Goal: Submit feedback/report problem

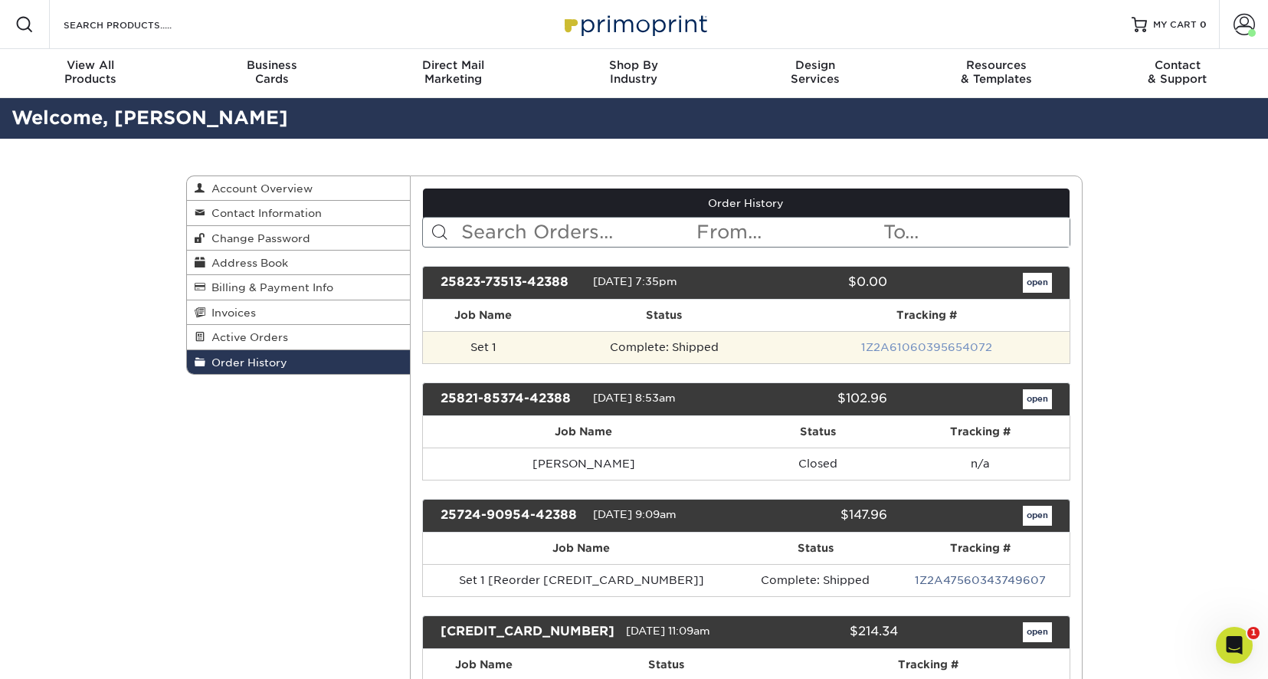
click at [925, 347] on link "1Z2A61060395654072" at bounding box center [926, 347] width 131 height 12
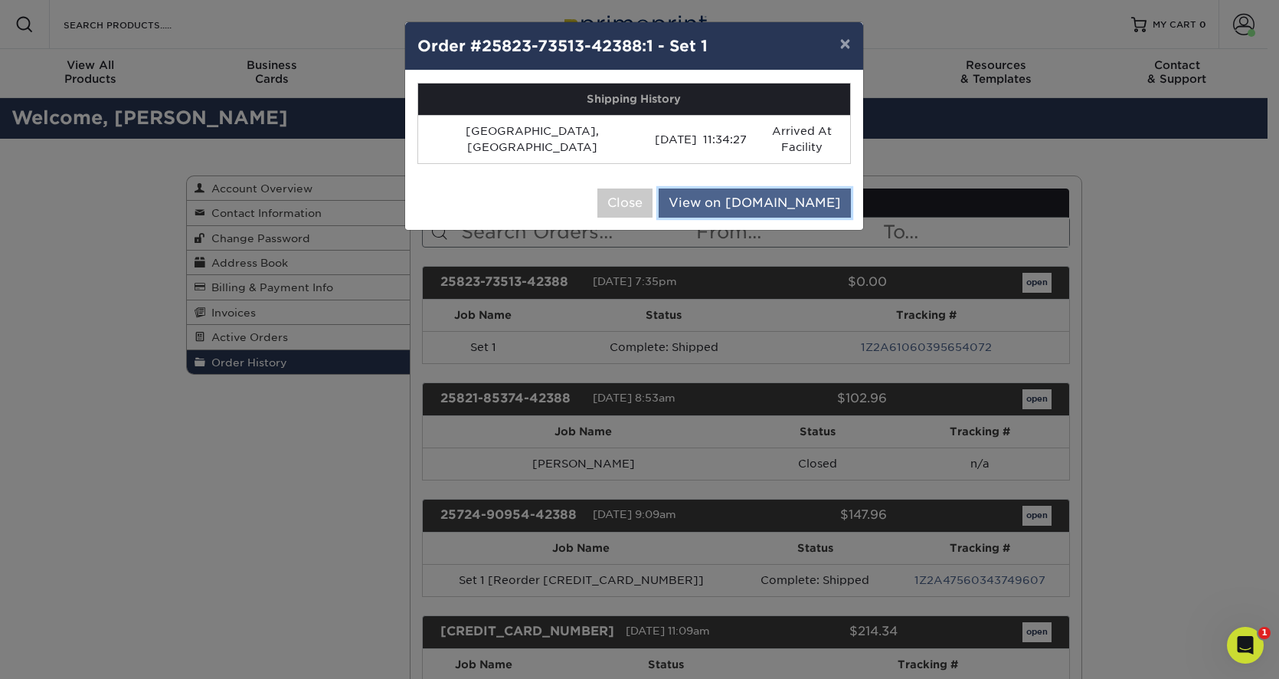
click at [784, 188] on link "View on UPS.com" at bounding box center [755, 202] width 192 height 29
click at [653, 188] on button "Close" at bounding box center [625, 202] width 55 height 29
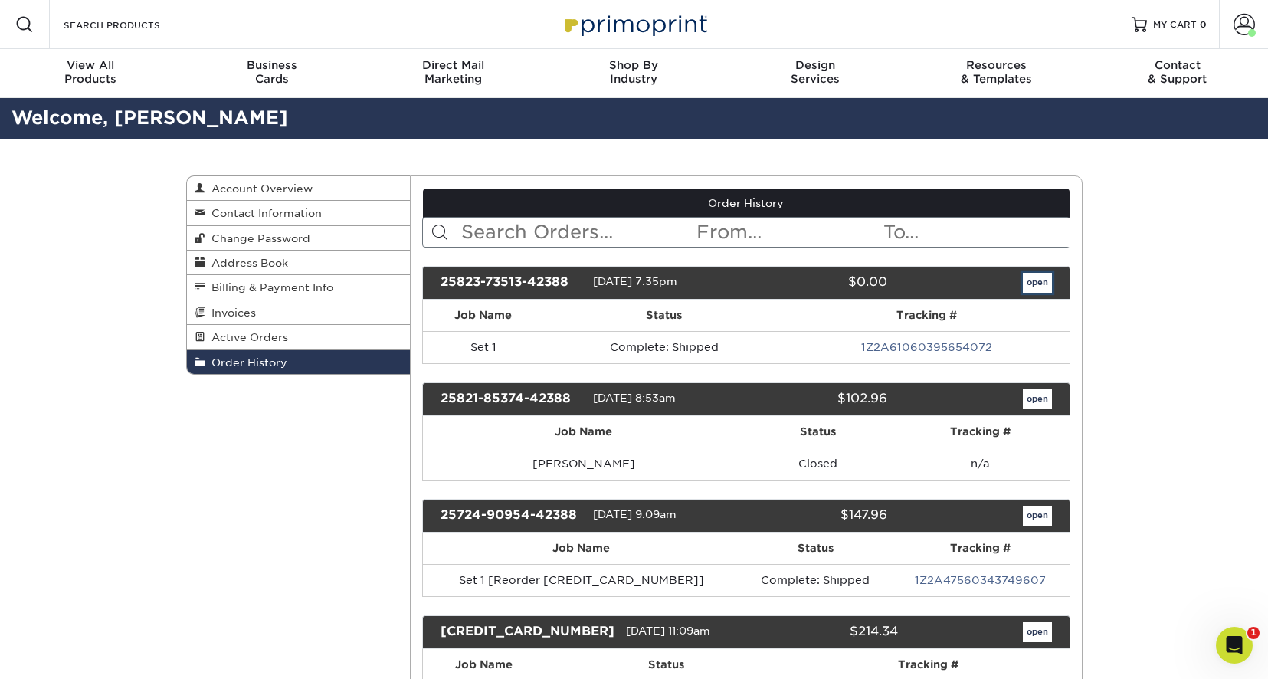
click at [1041, 283] on link "open" at bounding box center [1037, 283] width 29 height 20
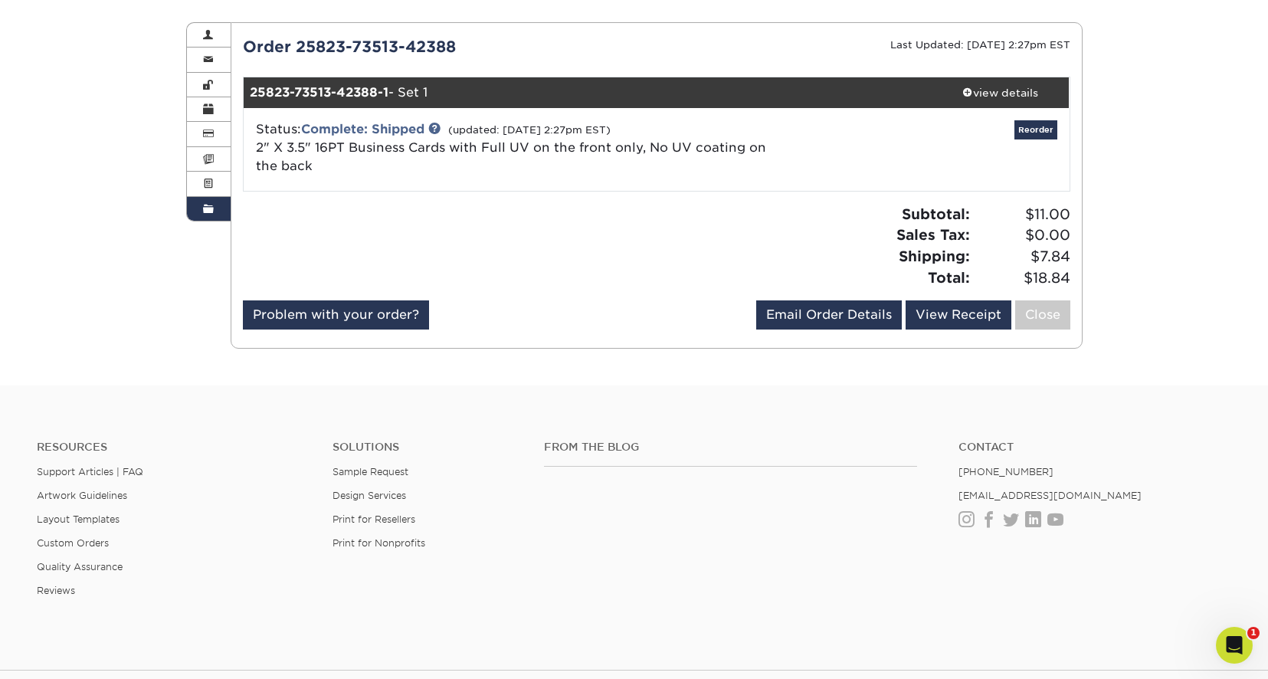
scroll to position [77, 0]
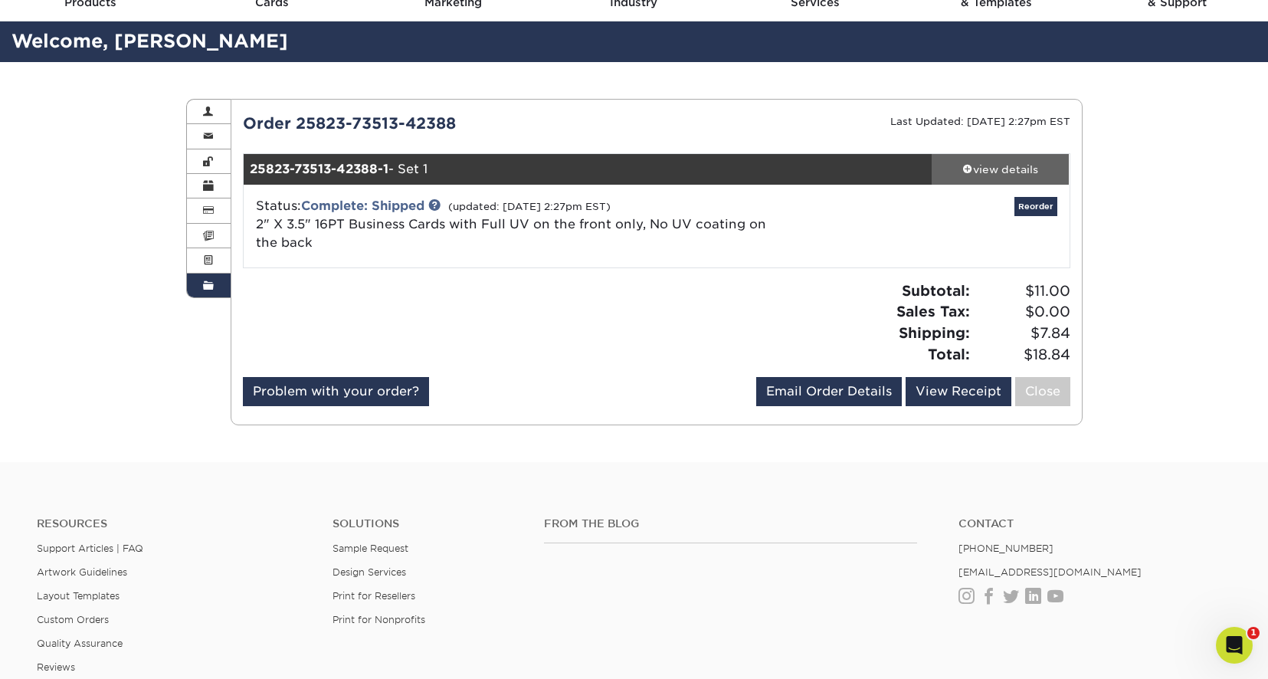
click at [1014, 170] on div "view details" at bounding box center [1001, 169] width 138 height 15
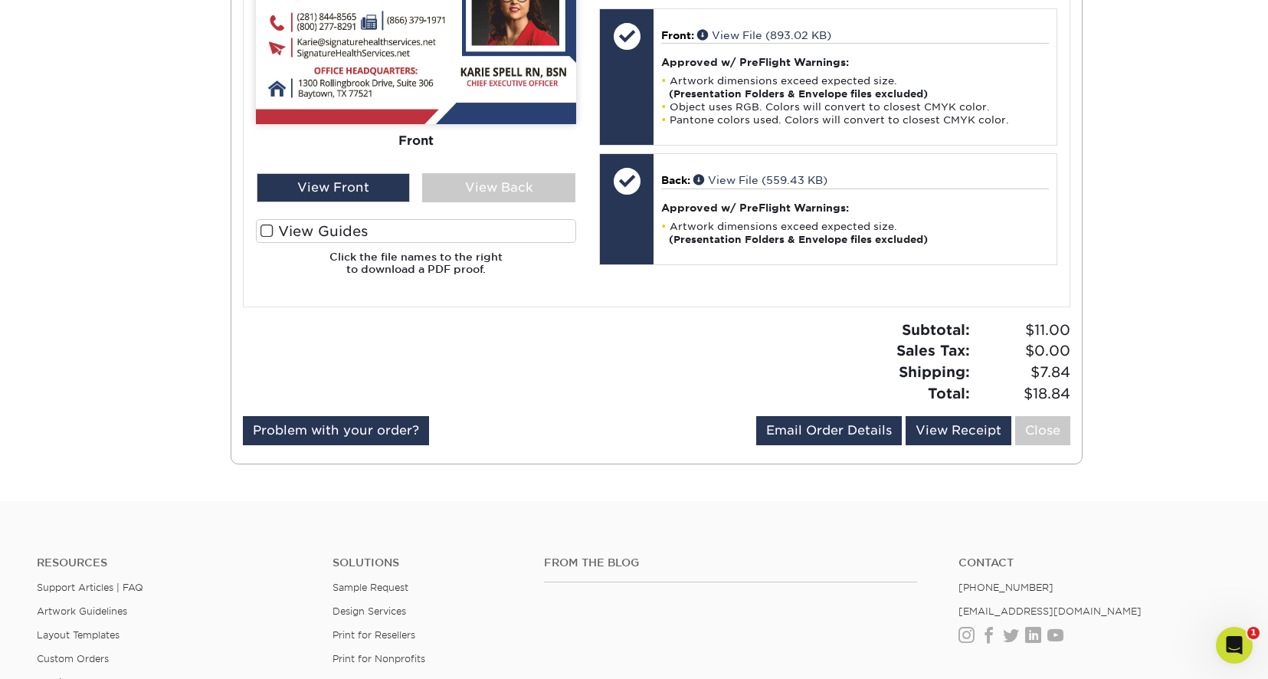
scroll to position [766, 0]
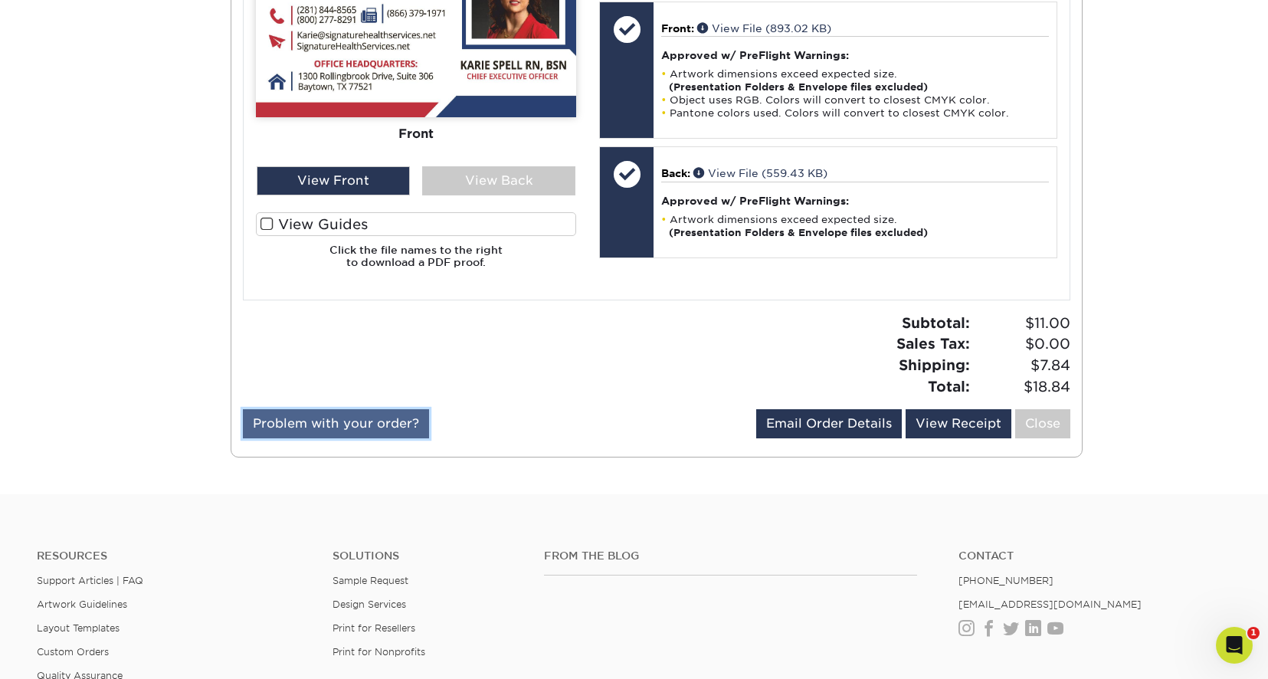
click at [341, 428] on link "Problem with your order?" at bounding box center [336, 423] width 186 height 29
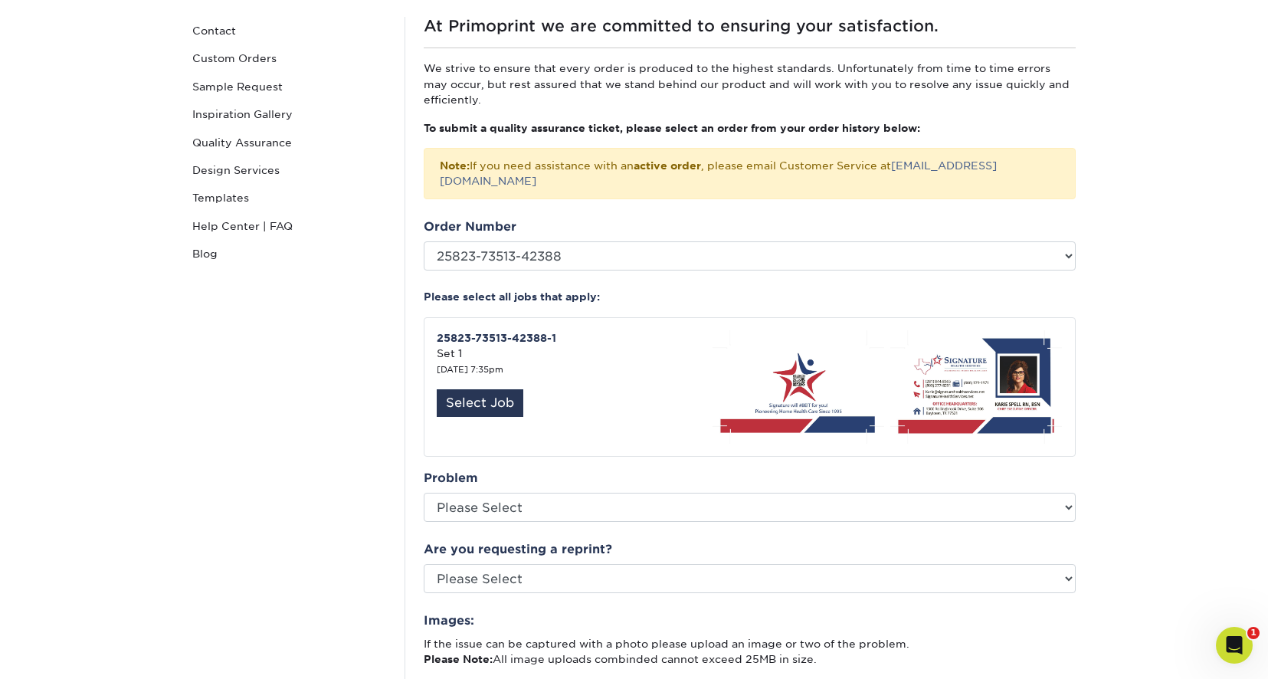
scroll to position [153, 0]
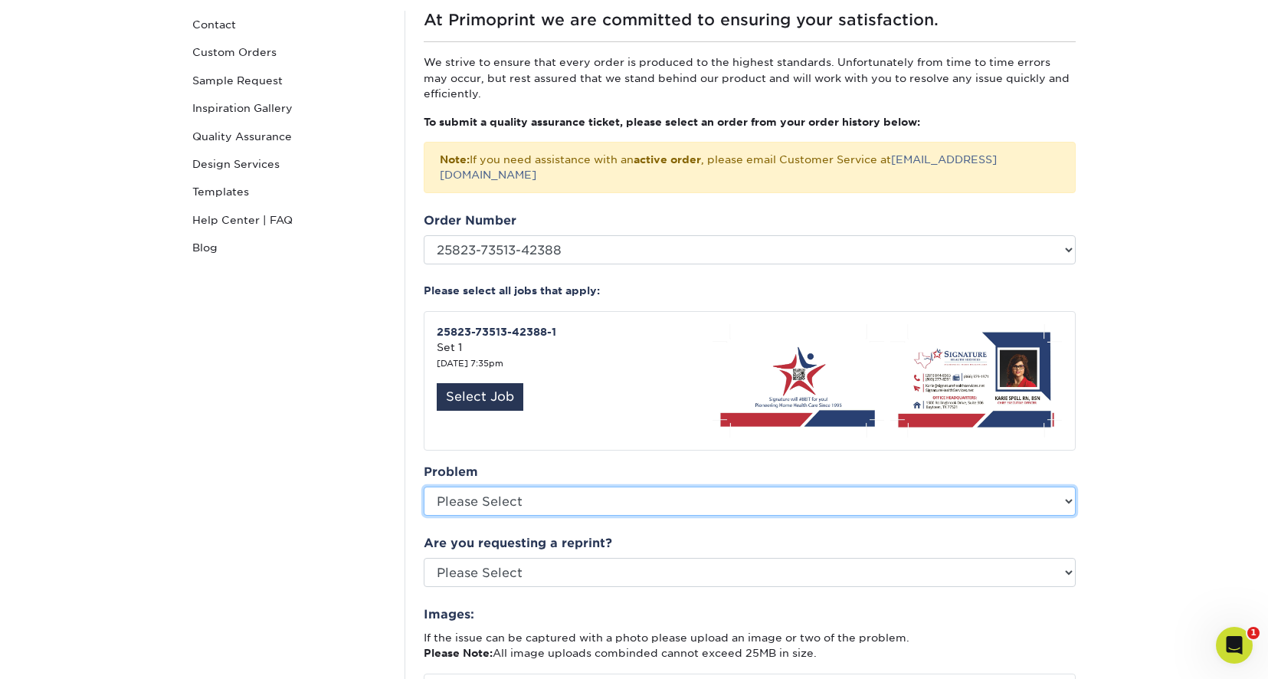
click at [602, 486] on select "Please Select Coating Missing Images Bindery Color Cutting Missing Hardware Shi…" at bounding box center [750, 500] width 652 height 29
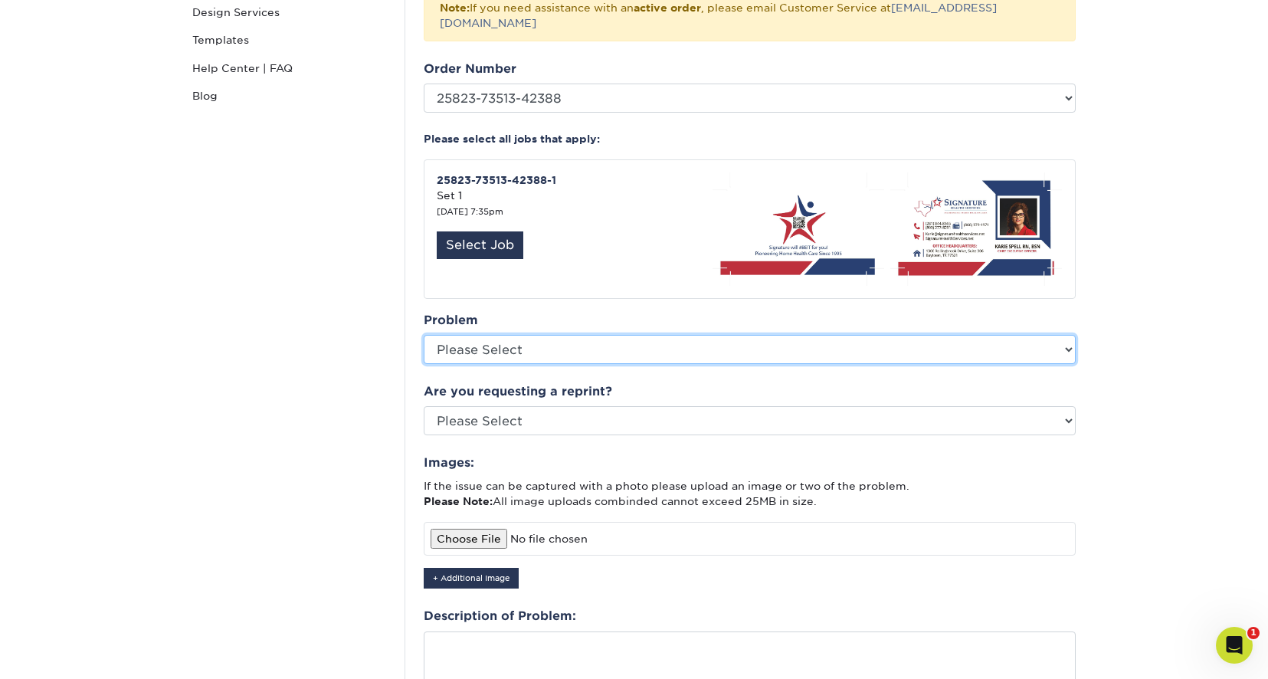
scroll to position [306, 0]
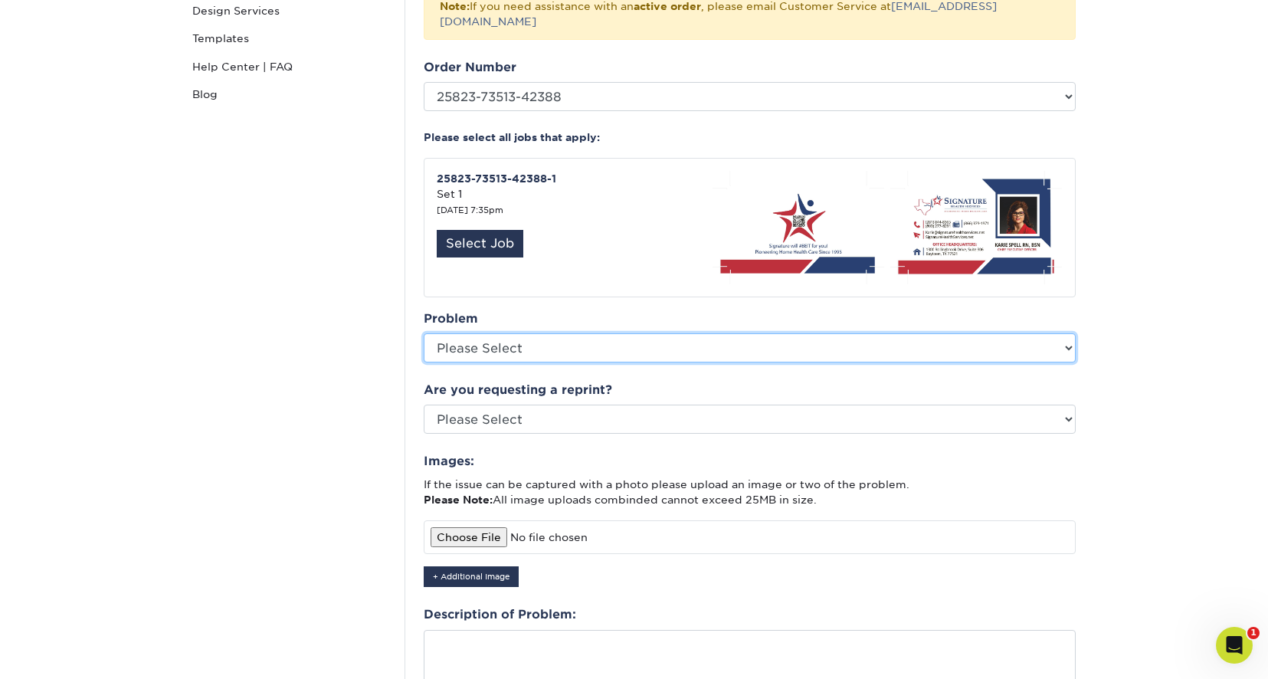
click at [583, 337] on select "Please Select Coating Missing Images Bindery Color Cutting Missing Hardware Shi…" at bounding box center [750, 347] width 652 height 29
select select "Shipping"
click at [424, 333] on select "Please Select Coating Missing Images Bindery Color Cutting Missing Hardware Shi…" at bounding box center [750, 347] width 652 height 29
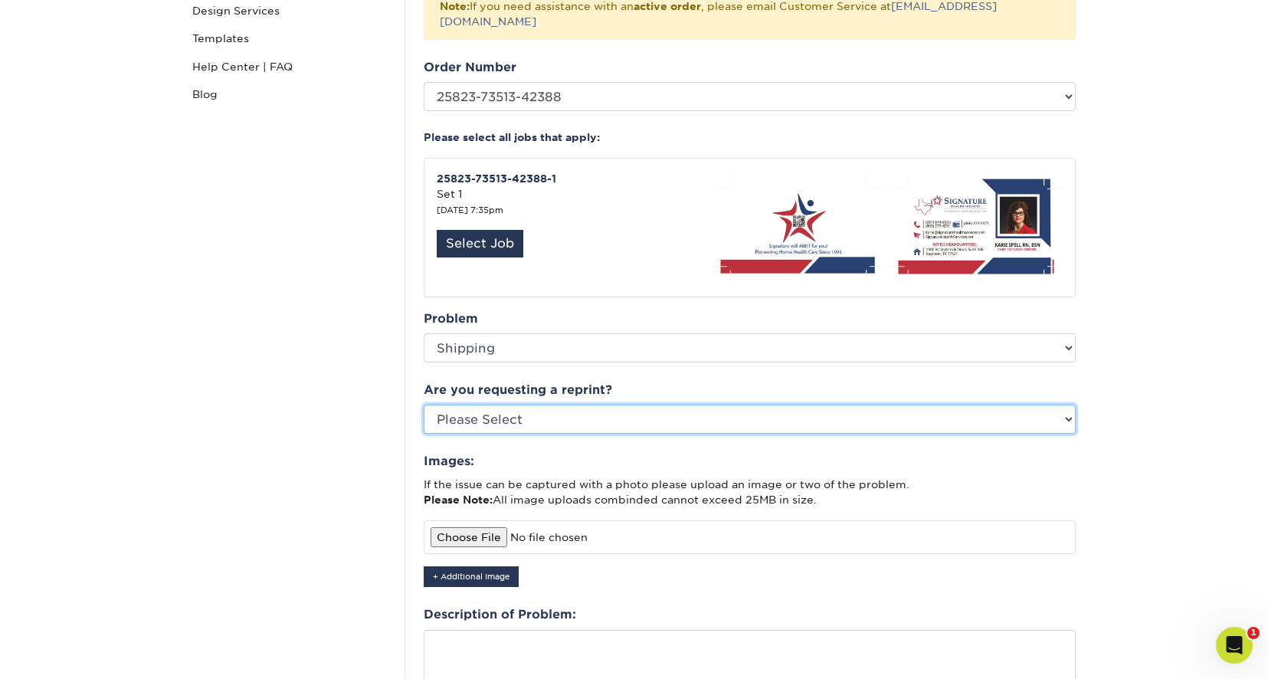
click at [513, 404] on select "Please Select Yes No Other" at bounding box center [750, 418] width 652 height 29
select select "no"
click at [424, 404] on select "Please Select Yes No Other" at bounding box center [750, 418] width 652 height 29
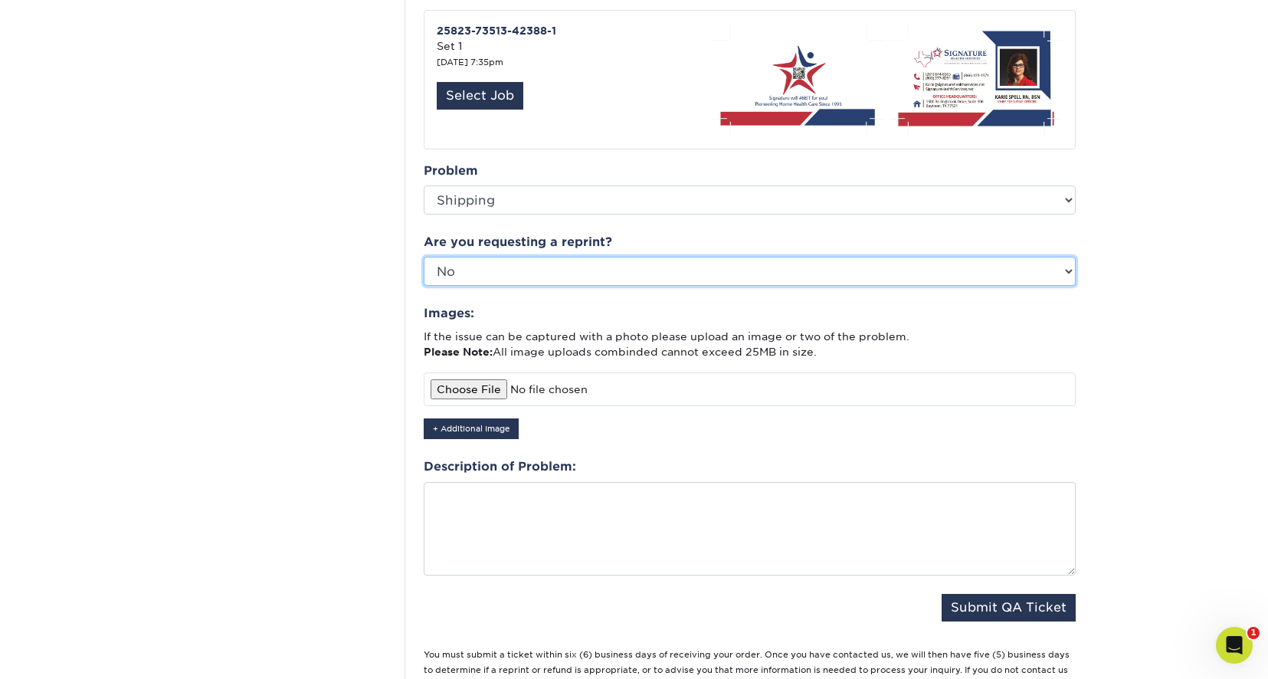
scroll to position [460, 0]
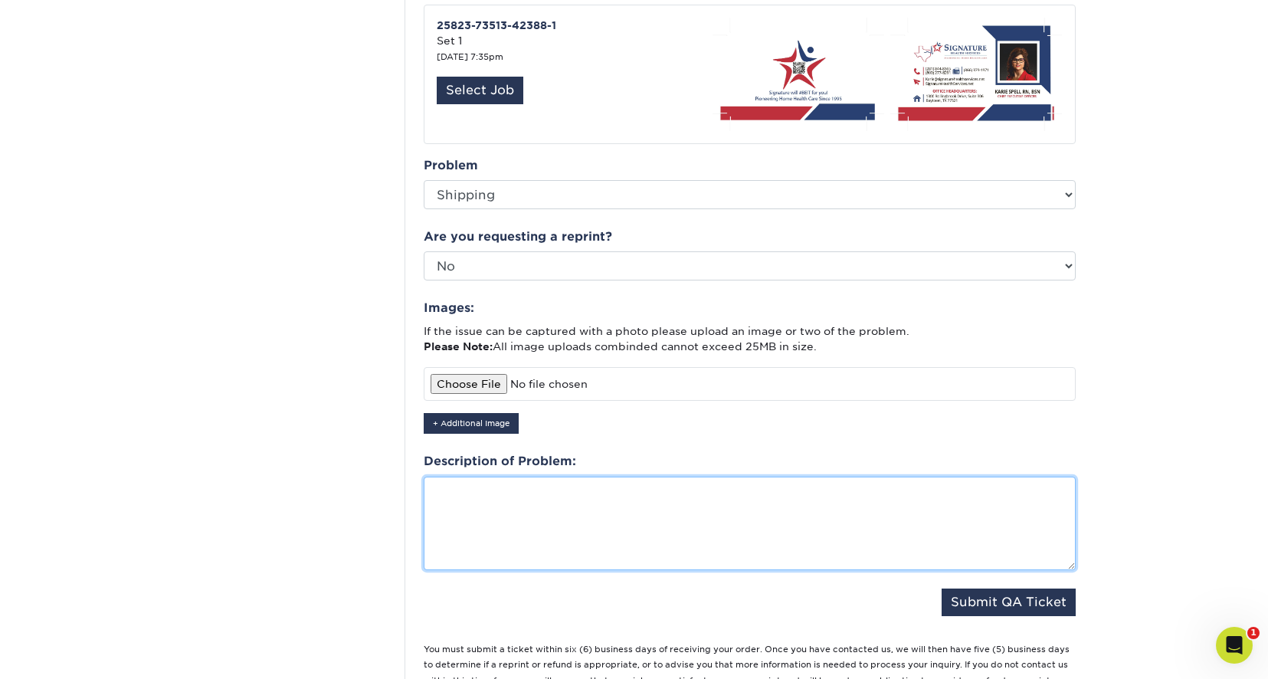
click at [496, 477] on textarea at bounding box center [750, 522] width 652 height 93
paste textarea "Your shipment 1Z2A61060395654072"
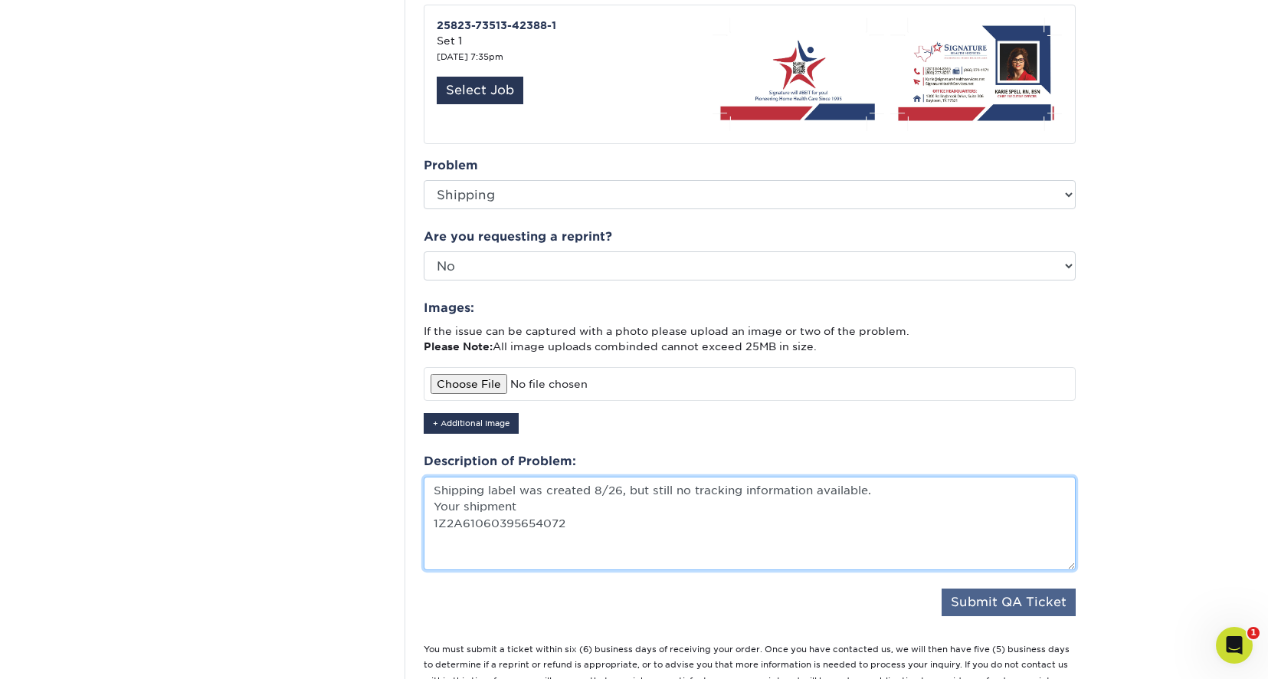
type textarea "Shipping label was created 8/26, but still no tracking information available. Y…"
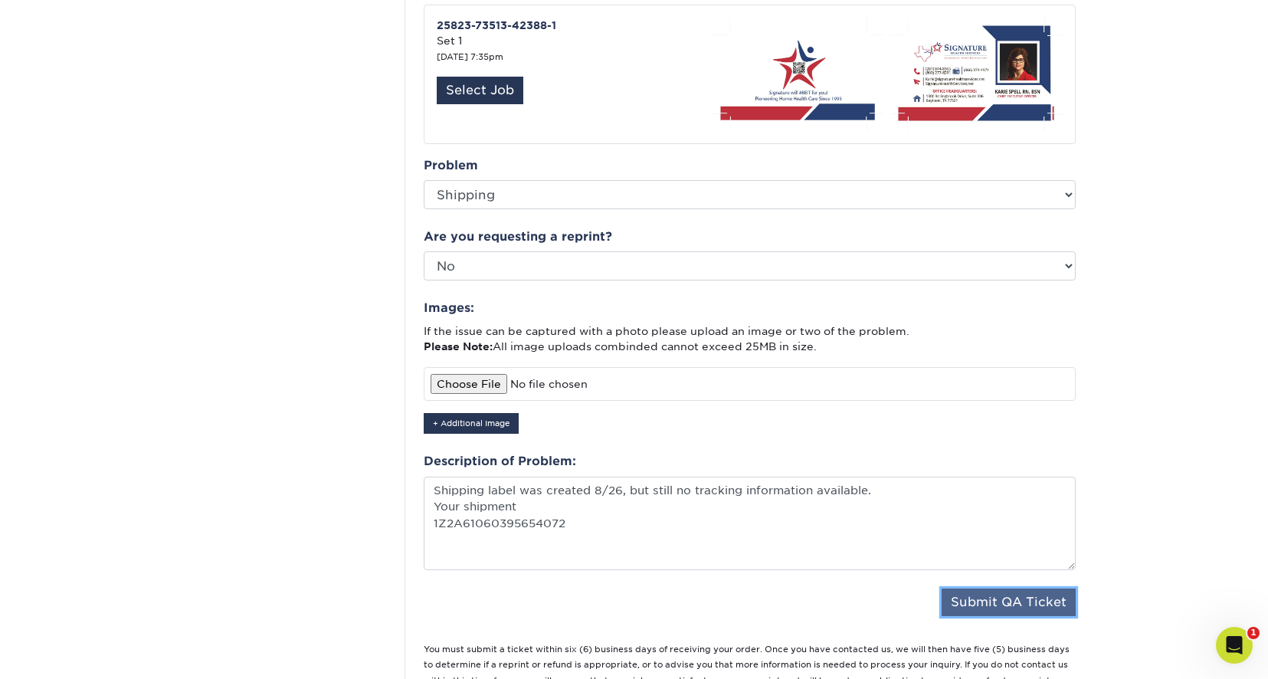
click at [1019, 591] on button "Submit QA Ticket" at bounding box center [1008, 602] width 134 height 28
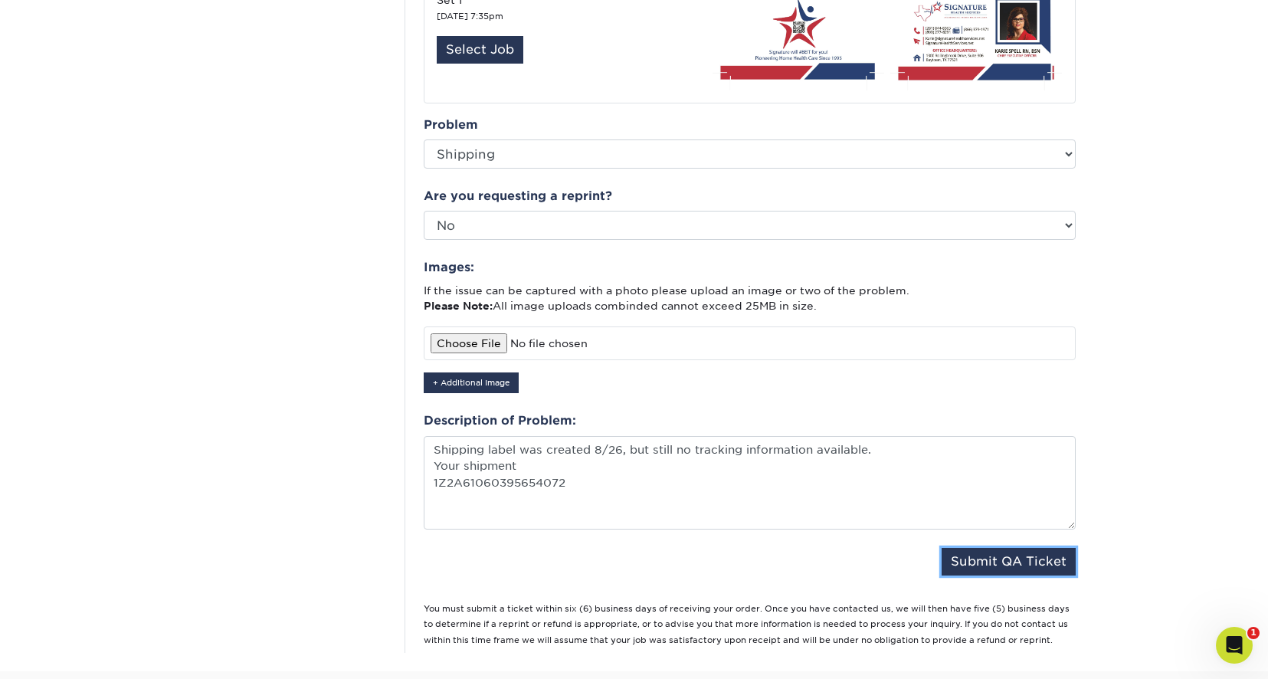
scroll to position [536, 0]
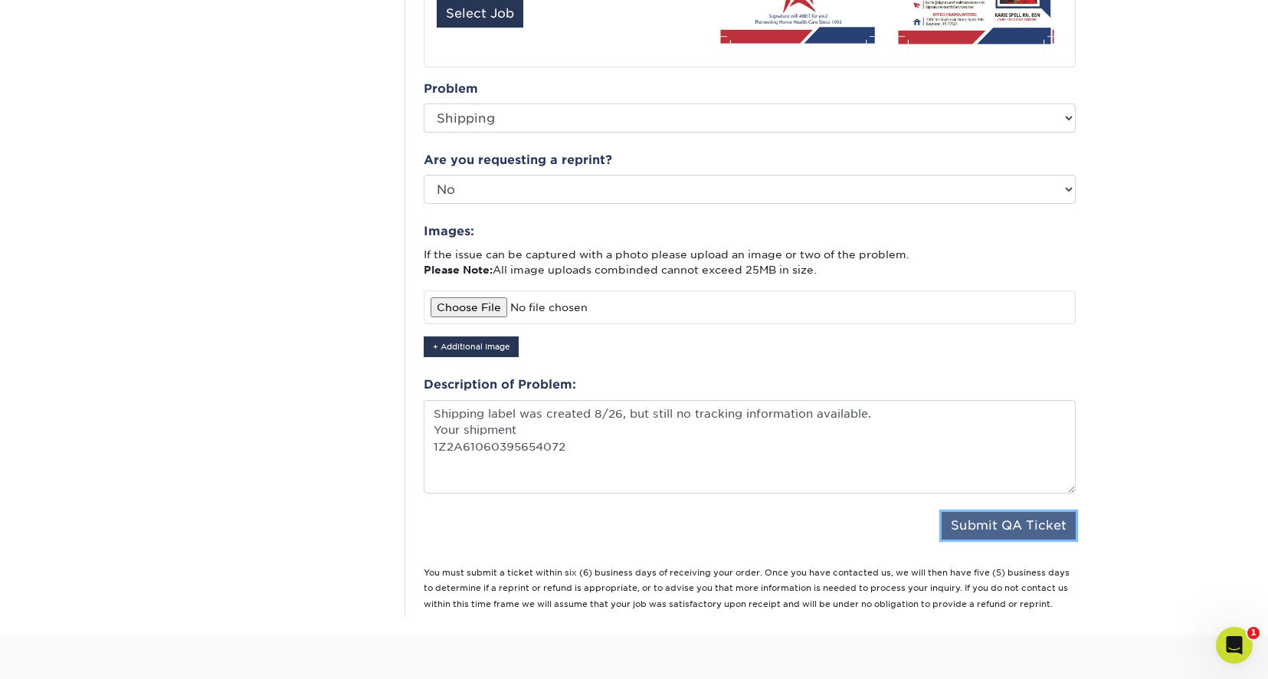
click at [1008, 512] on button "Submit QA Ticket" at bounding box center [1008, 526] width 134 height 28
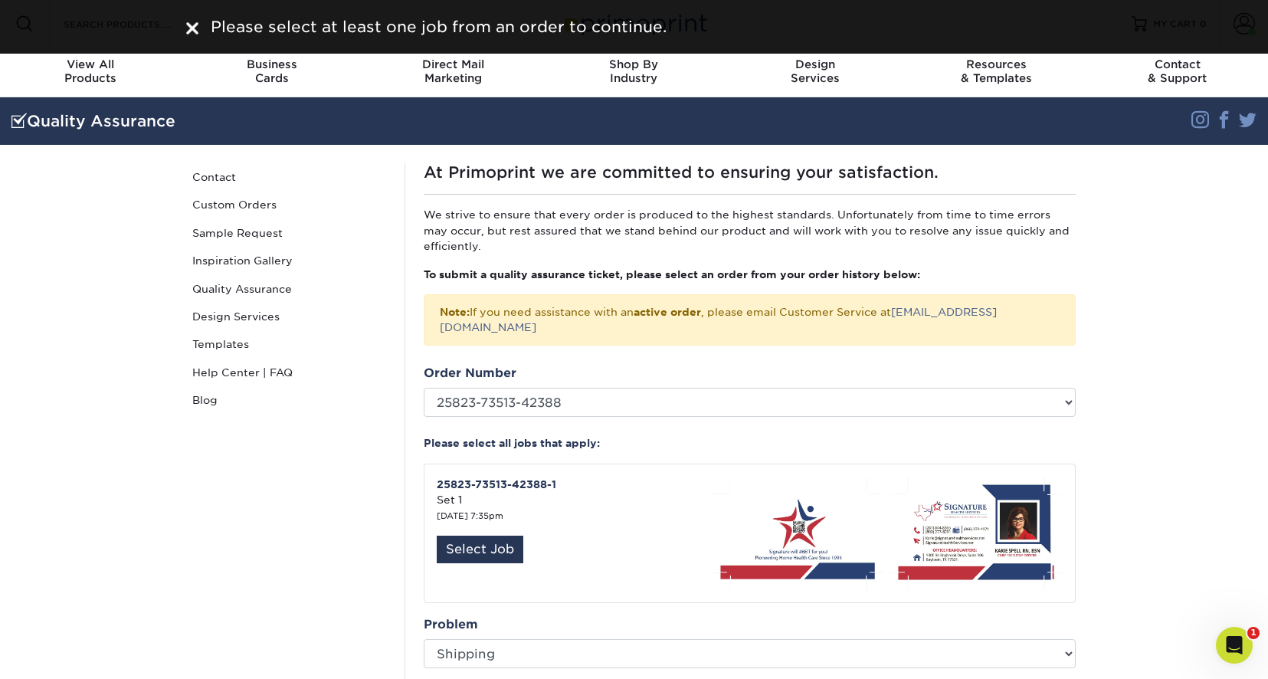
scroll to position [0, 0]
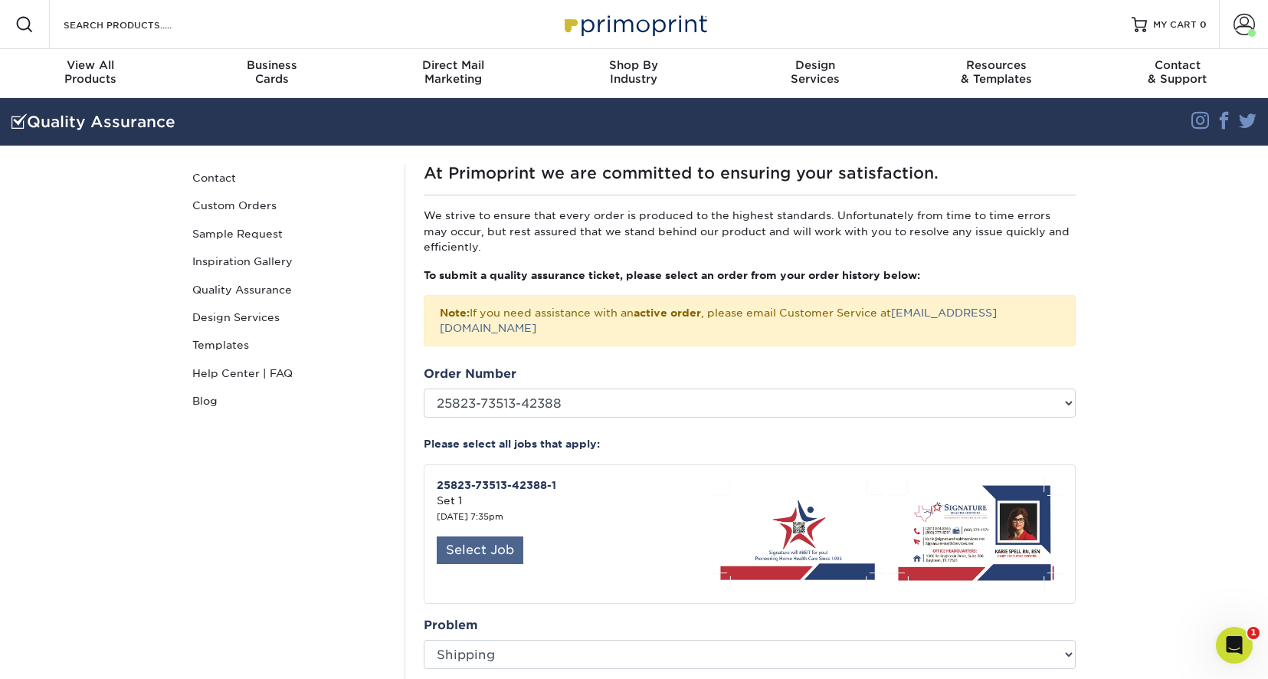
click at [483, 536] on div "Select Job" at bounding box center [480, 550] width 87 height 28
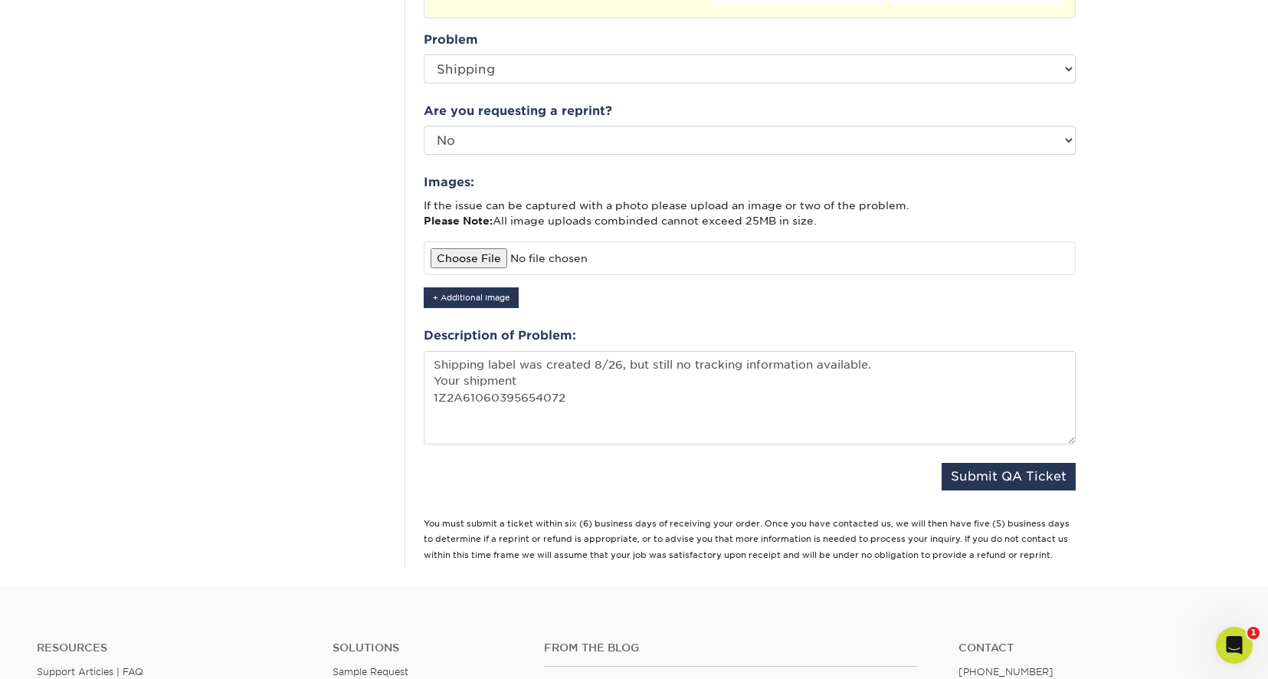
scroll to position [613, 0]
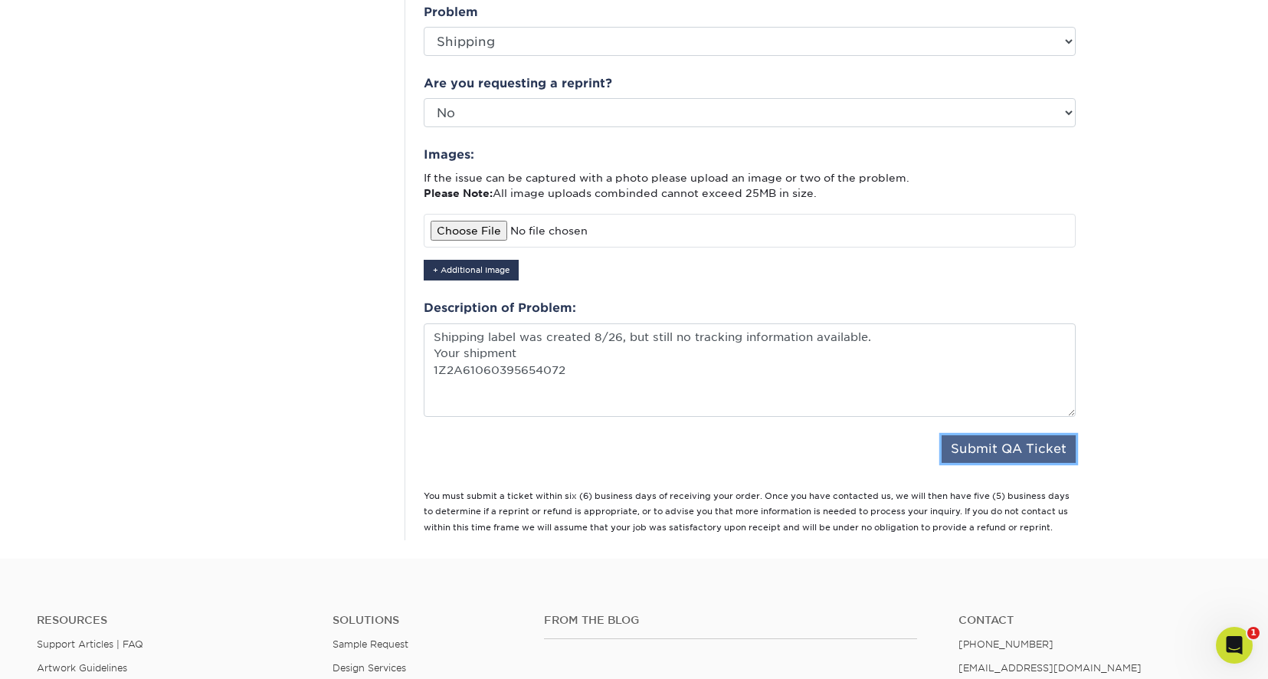
click at [1027, 435] on button "Submit QA Ticket" at bounding box center [1008, 449] width 134 height 28
